Goal: Information Seeking & Learning: Learn about a topic

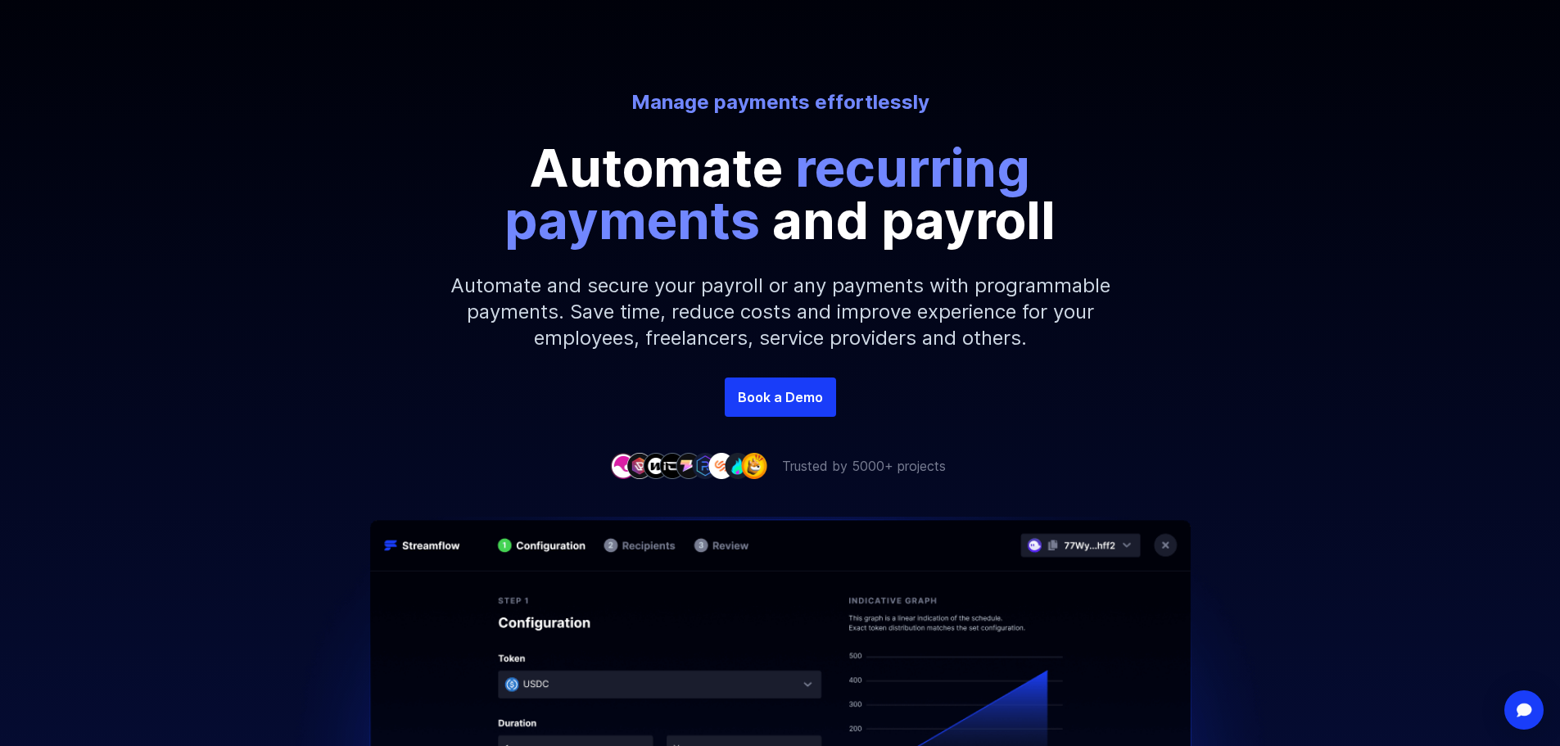
scroll to position [164, 0]
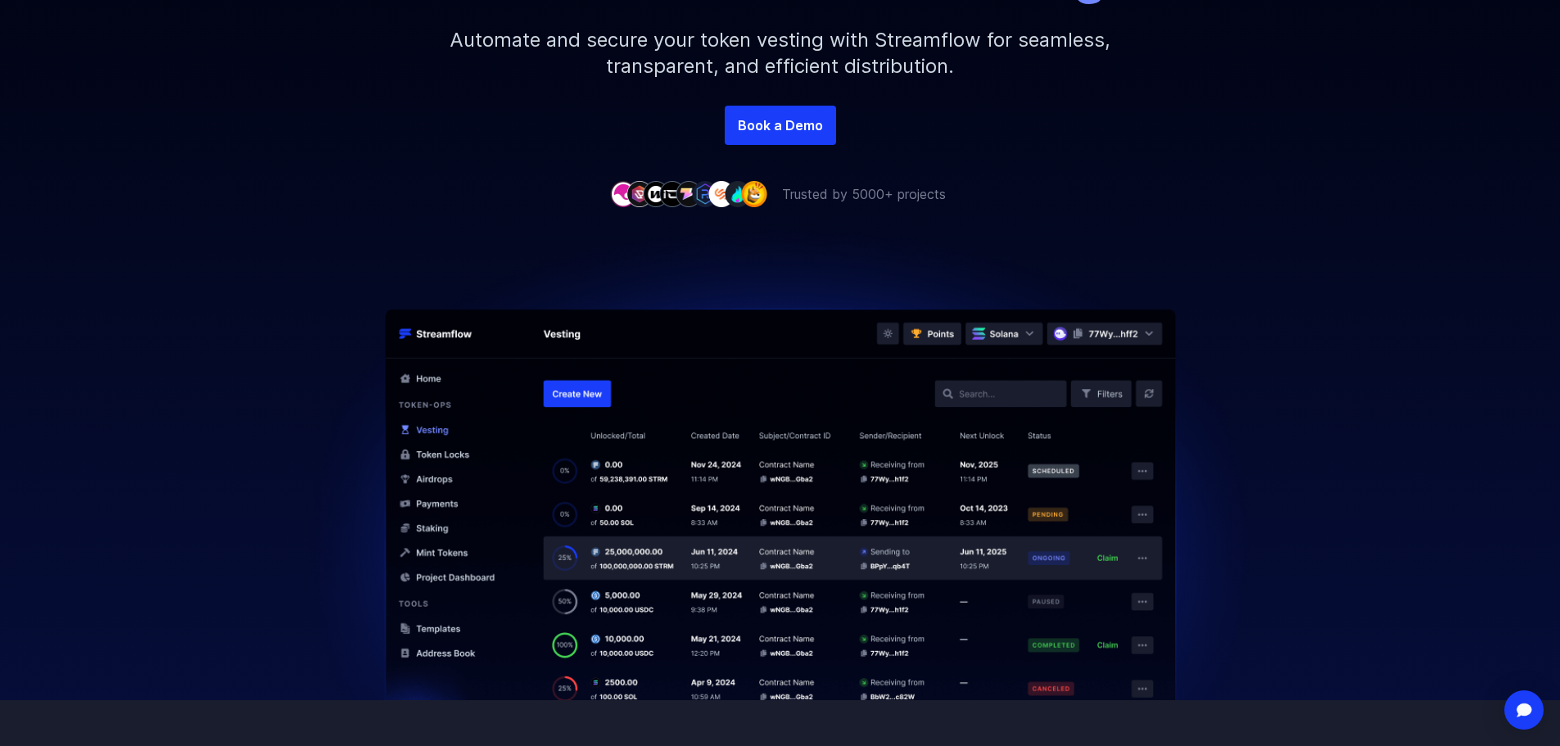
scroll to position [410, 0]
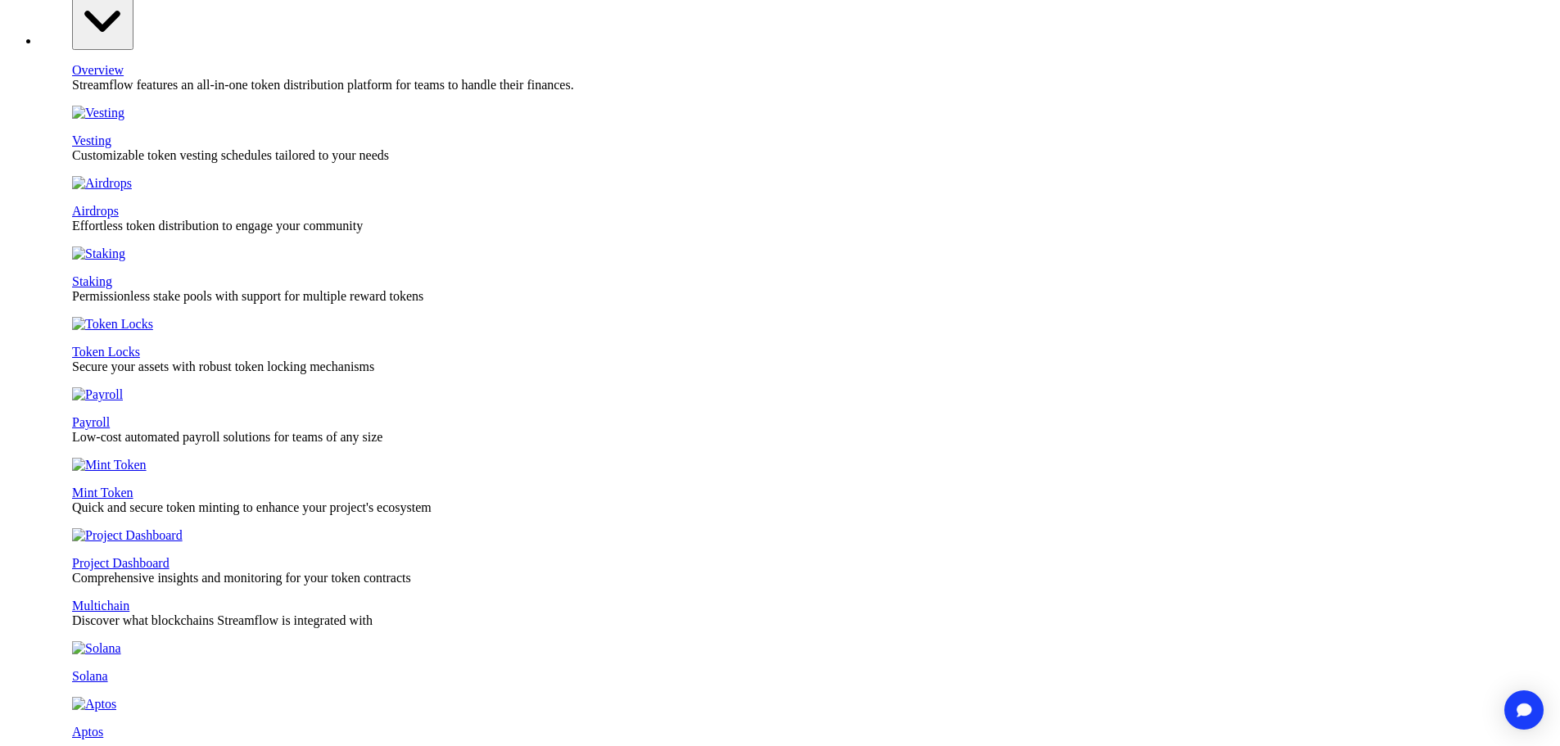
scroll to position [328, 0]
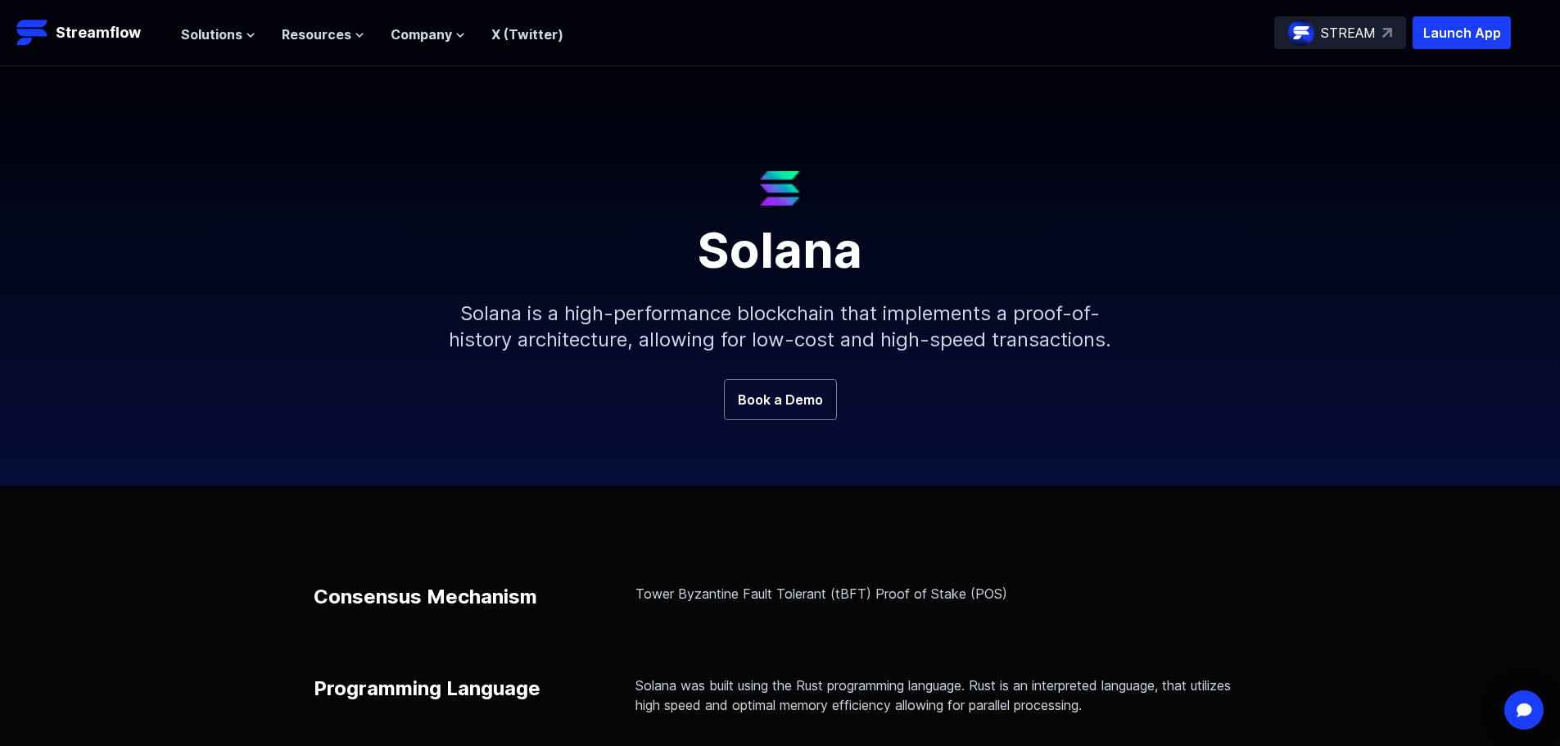
scroll to position [82, 0]
